Goal: Task Accomplishment & Management: Manage account settings

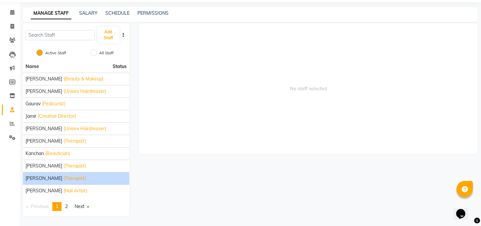
click at [64, 178] on span "(Therapist)" at bounding box center [75, 178] width 23 height 7
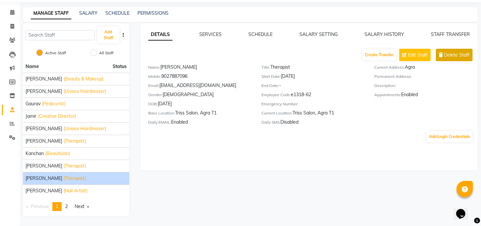
click at [459, 56] on span "Delete Staff" at bounding box center [457, 55] width 26 height 7
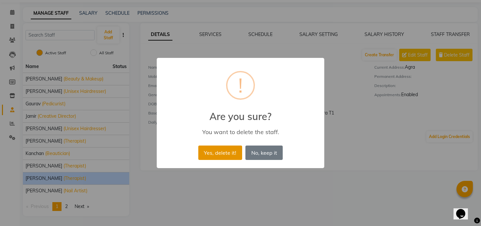
click at [223, 154] on button "Yes, delete it!" at bounding box center [220, 153] width 44 height 14
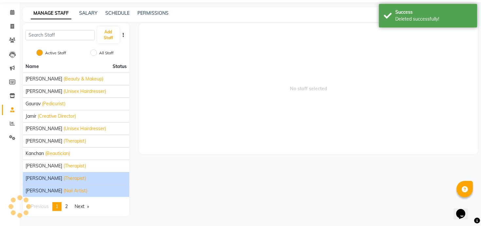
click at [75, 193] on span "(Nail Artist)" at bounding box center [76, 191] width 24 height 7
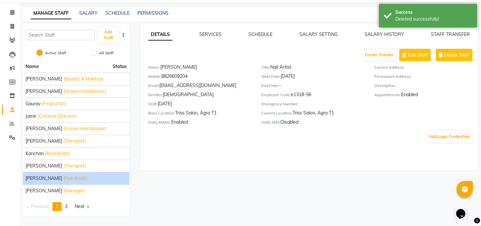
click at [86, 178] on div "[PERSON_NAME] (Nail Artist)" at bounding box center [76, 178] width 101 height 7
click at [448, 56] on span "Delete Staff" at bounding box center [457, 55] width 26 height 7
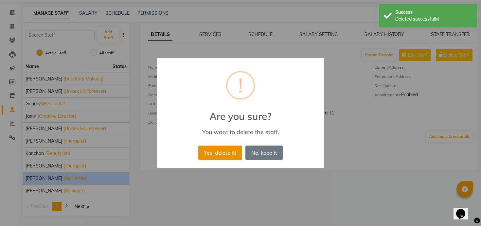
click at [207, 154] on button "Yes, delete it!" at bounding box center [220, 153] width 44 height 14
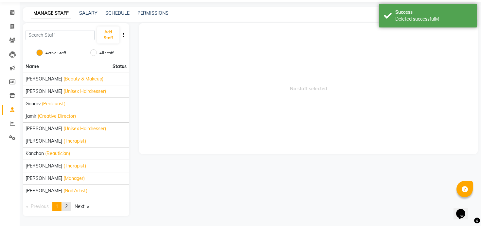
click at [69, 203] on link "page 2" at bounding box center [66, 206] width 9 height 9
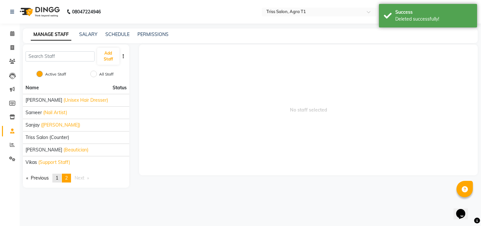
click at [56, 179] on link "page 1" at bounding box center [56, 178] width 9 height 9
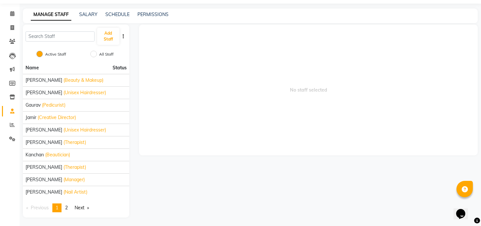
scroll to position [21, 0]
